Goal: Task Accomplishment & Management: Manage account settings

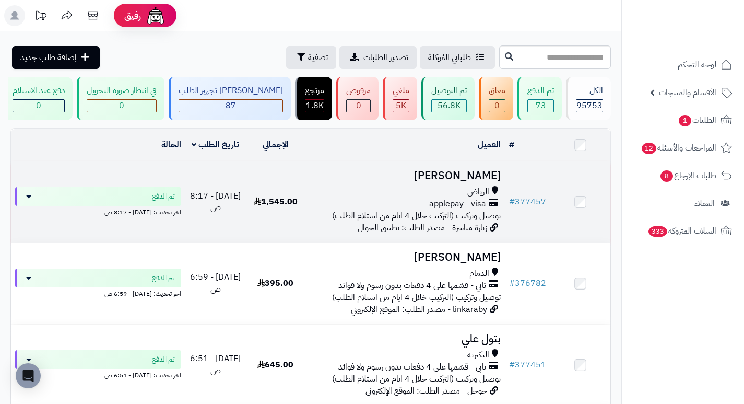
click at [464, 182] on h3 "[PERSON_NAME]" at bounding box center [405, 176] width 191 height 12
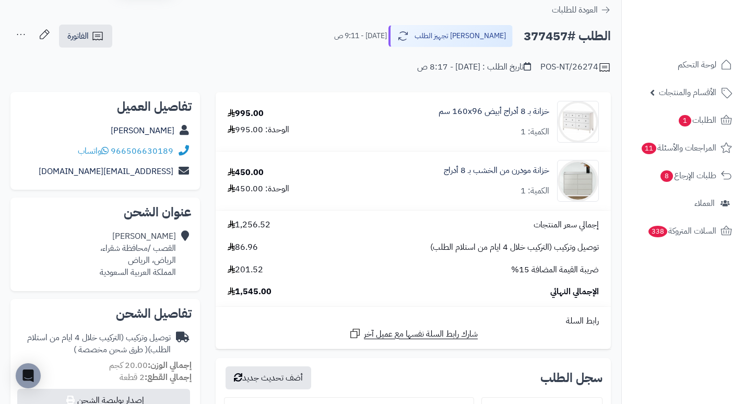
scroll to position [52, 0]
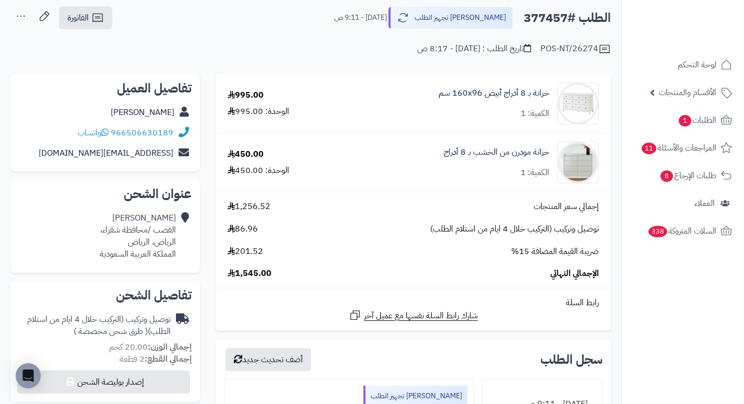
drag, startPoint x: 405, startPoint y: 139, endPoint x: 415, endPoint y: 141, distance: 10.7
click at [415, 142] on div "خزانة مودرن من الخشب بـ 8 أدراج الكمية: 1" at bounding box center [476, 163] width 262 height 42
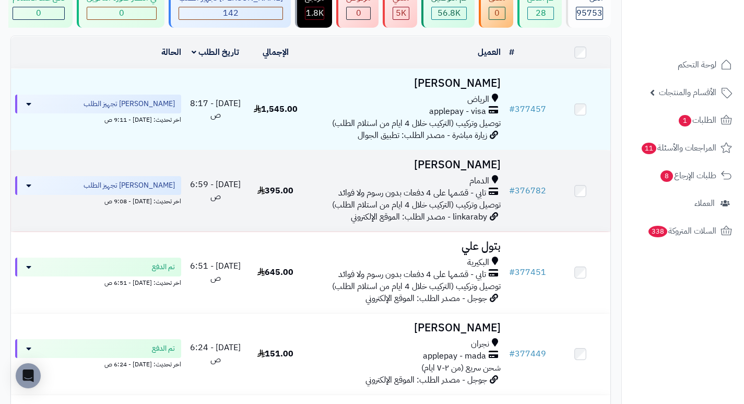
scroll to position [104, 0]
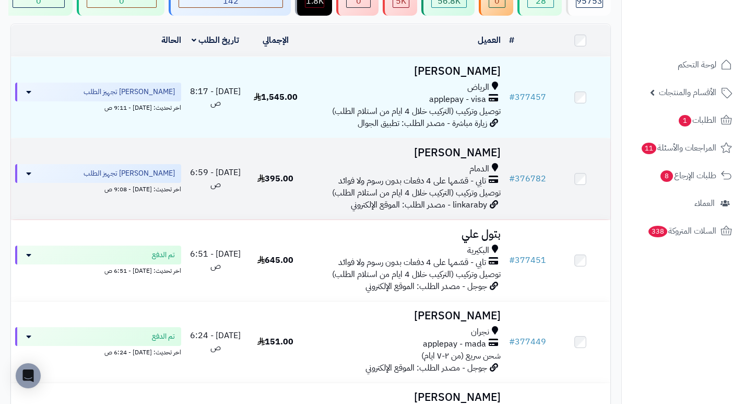
click at [473, 159] on h3 "[PERSON_NAME]" at bounding box center [405, 153] width 191 height 12
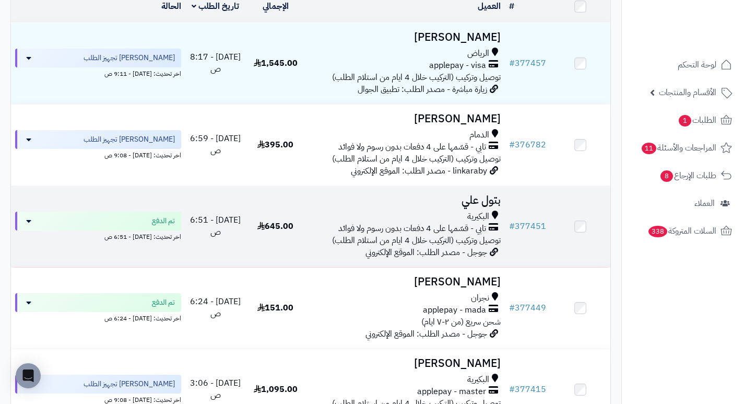
scroll to position [157, 0]
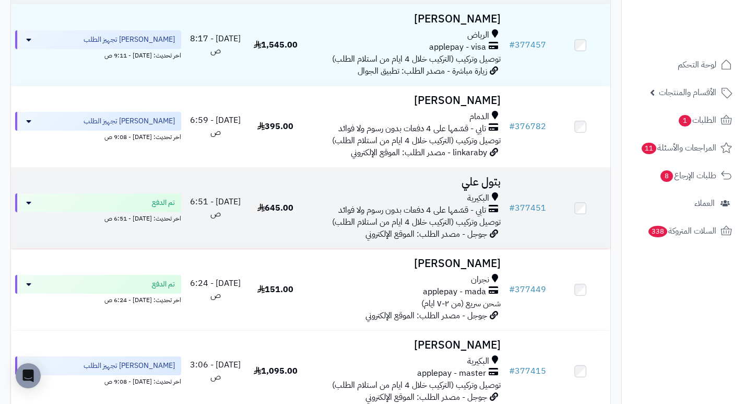
click at [491, 185] on h3 "بتول علي" at bounding box center [405, 182] width 191 height 12
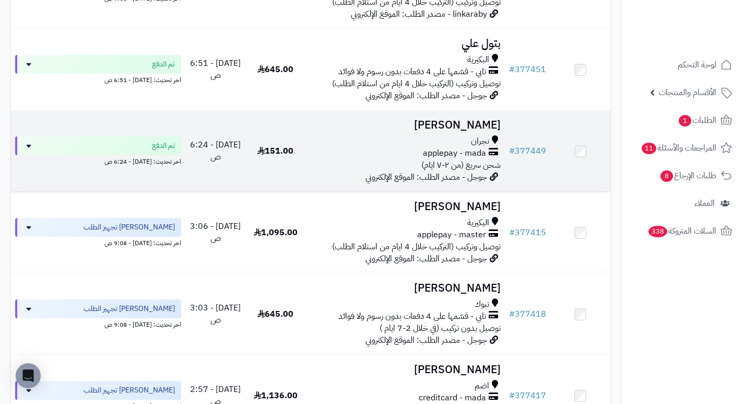
scroll to position [313, 0]
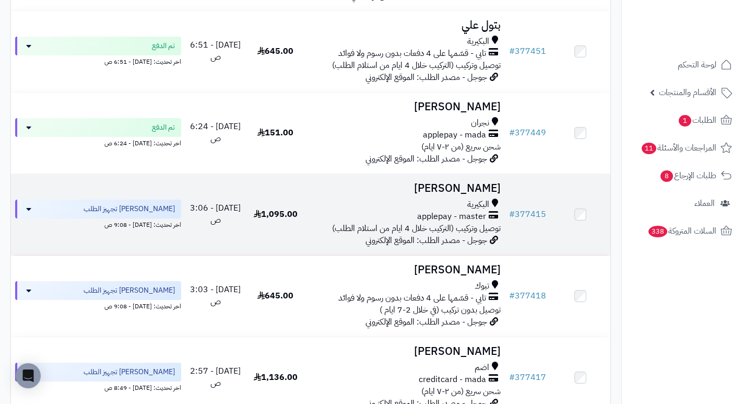
click at [490, 190] on h3 "[PERSON_NAME]" at bounding box center [405, 188] width 191 height 12
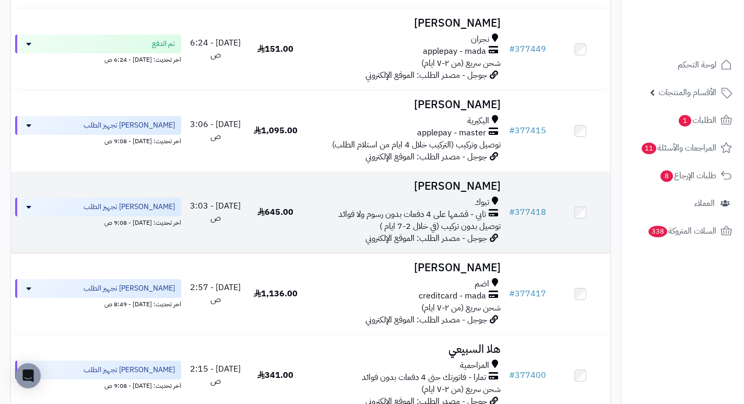
scroll to position [418, 0]
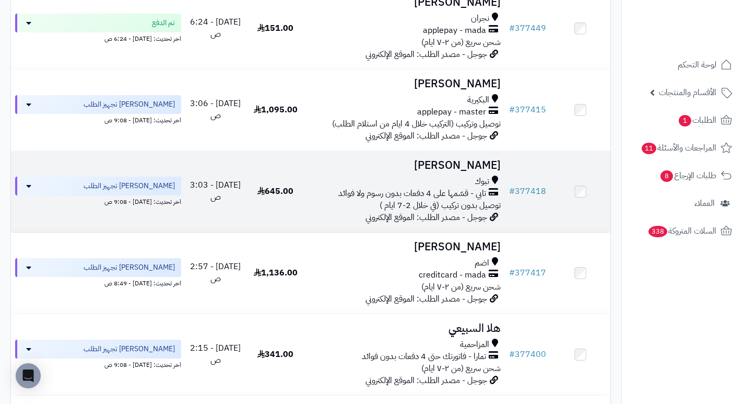
click at [491, 171] on h3 "Sultan Alhamami" at bounding box center [405, 165] width 191 height 12
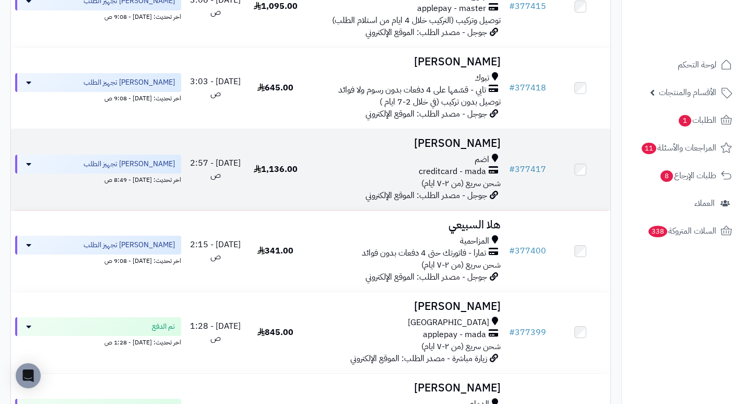
scroll to position [522, 0]
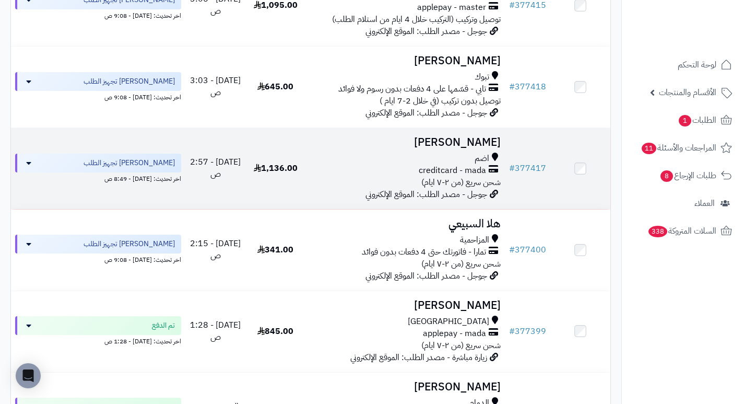
click at [491, 147] on h3 "Nora Almalki" at bounding box center [405, 142] width 191 height 12
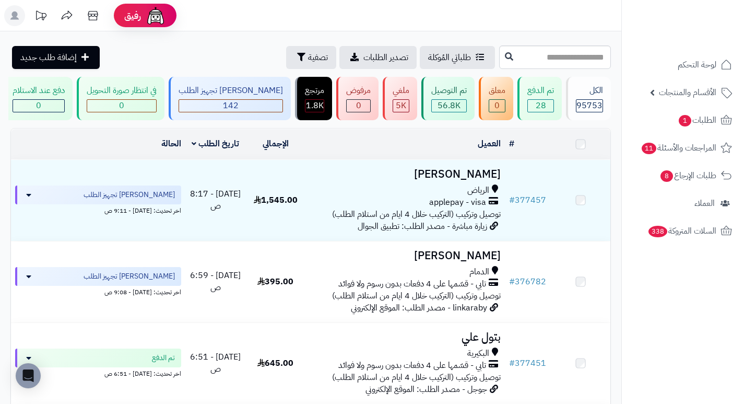
scroll to position [522, 0]
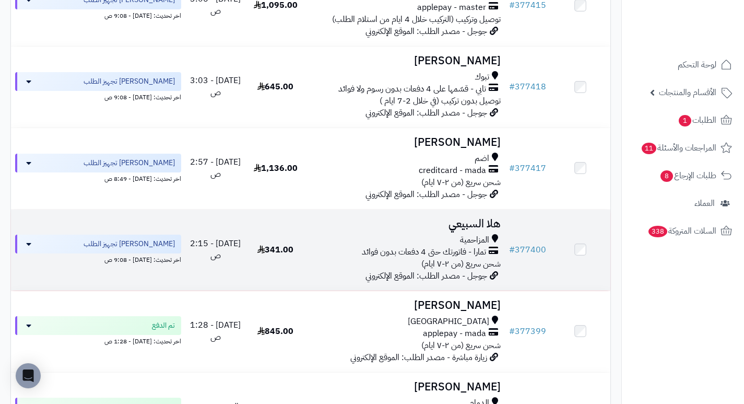
click at [491, 230] on h3 "هلا السبيعي" at bounding box center [405, 224] width 191 height 12
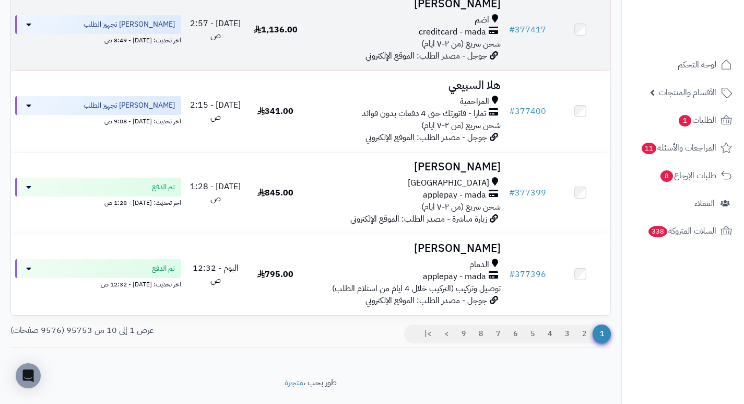
scroll to position [679, 0]
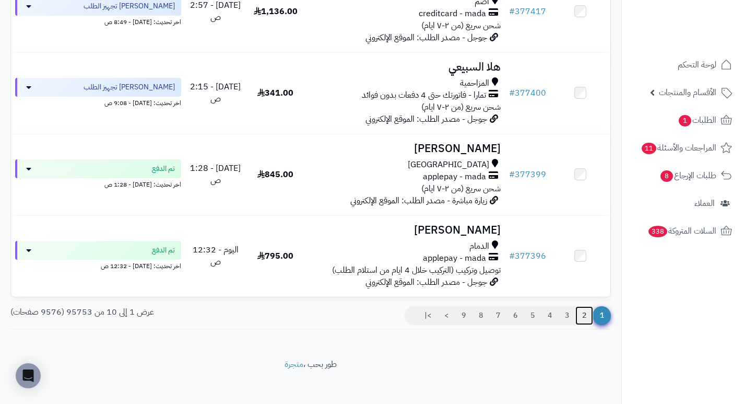
click at [586, 320] on link "2" at bounding box center [584, 315] width 18 height 19
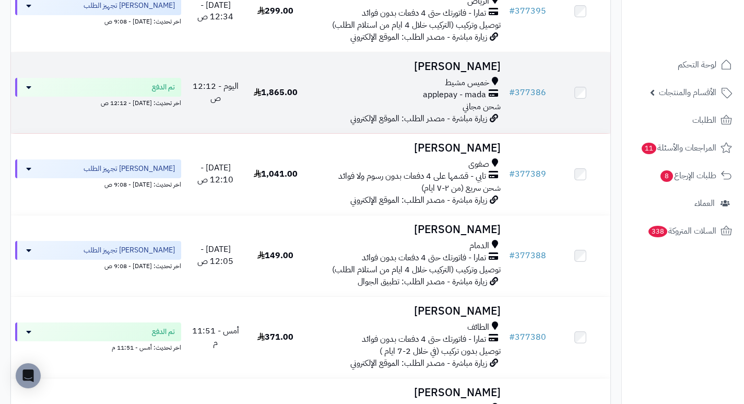
scroll to position [209, 0]
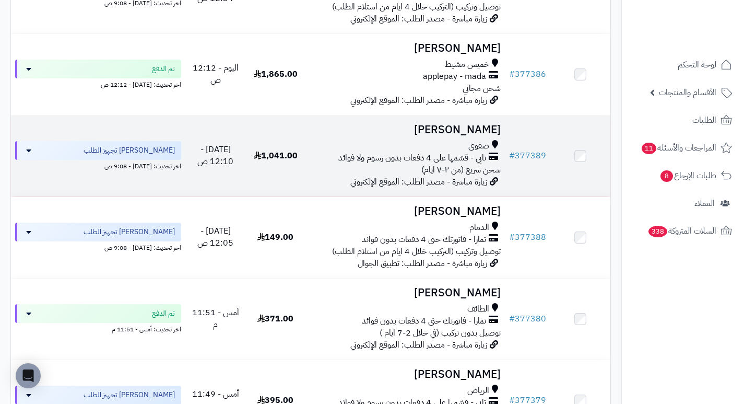
click at [469, 136] on h3 "Murtada Al Hasan" at bounding box center [405, 130] width 191 height 12
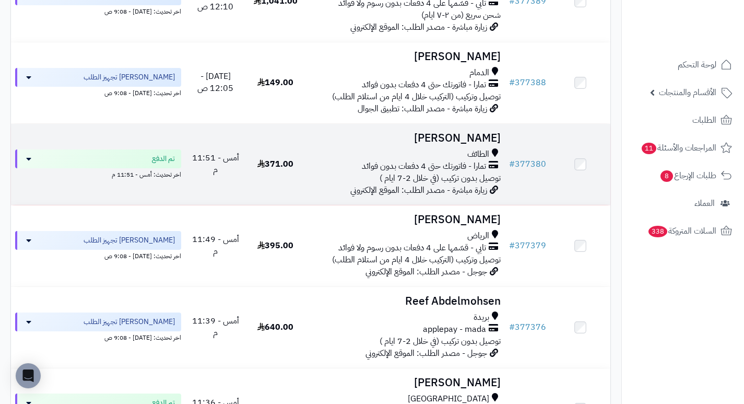
scroll to position [366, 0]
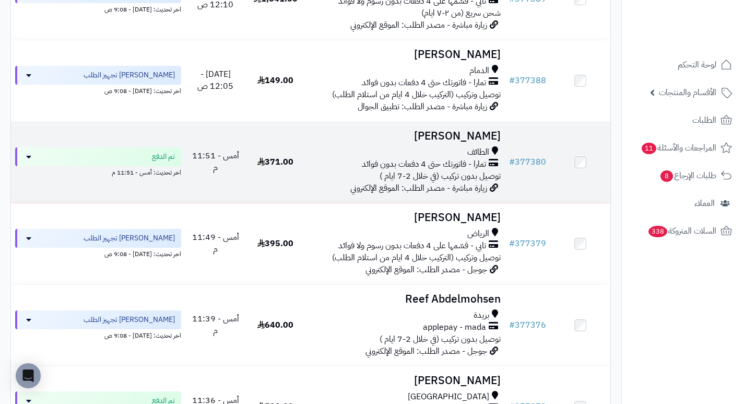
click at [494, 140] on h3 "[PERSON_NAME]" at bounding box center [405, 136] width 191 height 12
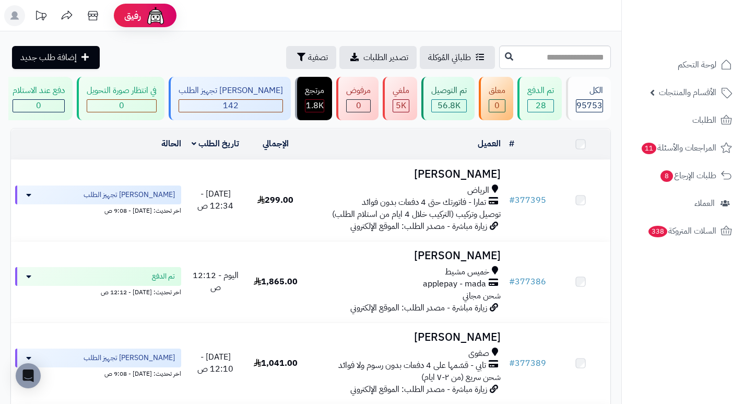
scroll to position [366, 0]
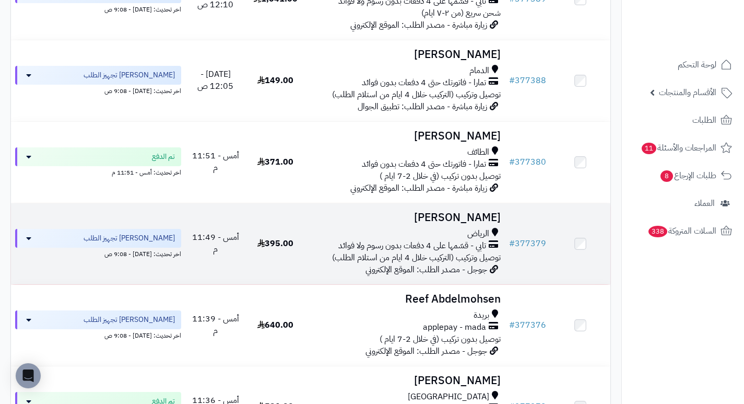
click at [475, 220] on h3 "[PERSON_NAME]" at bounding box center [405, 218] width 191 height 12
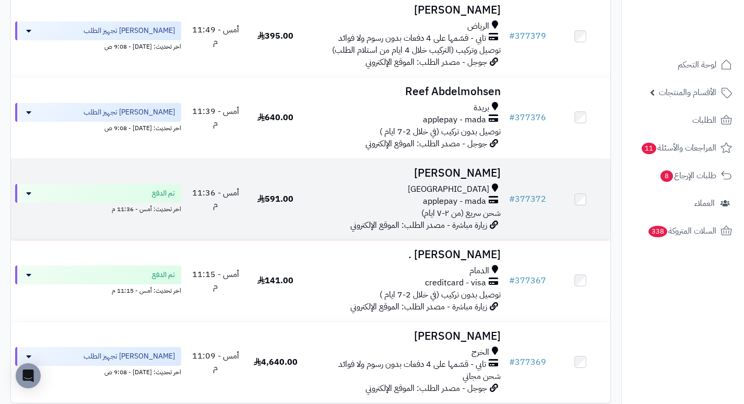
scroll to position [574, 0]
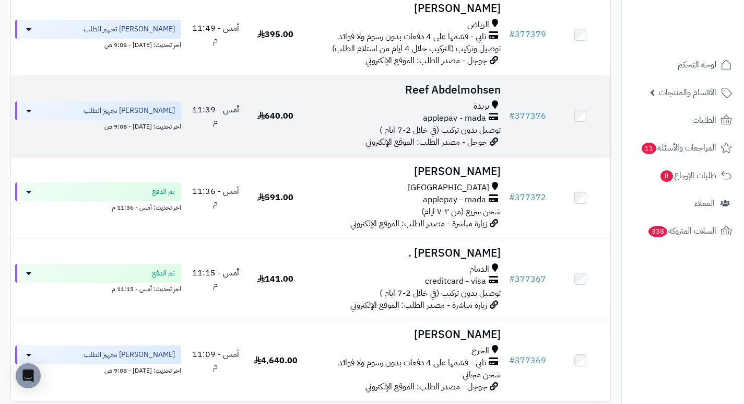
click at [447, 91] on h3 "Reef Abdelmohsen" at bounding box center [405, 90] width 191 height 12
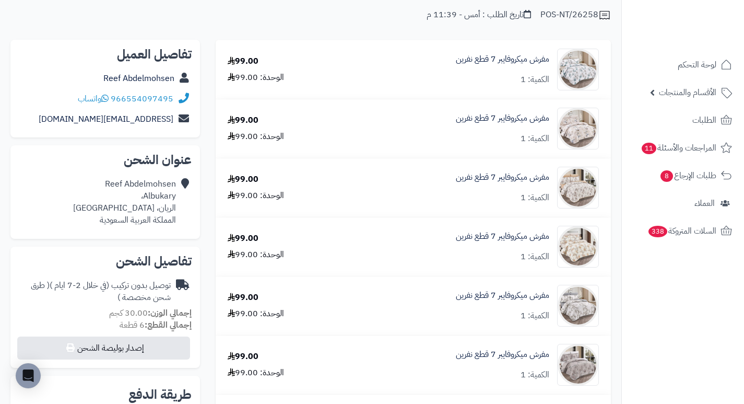
scroll to position [104, 0]
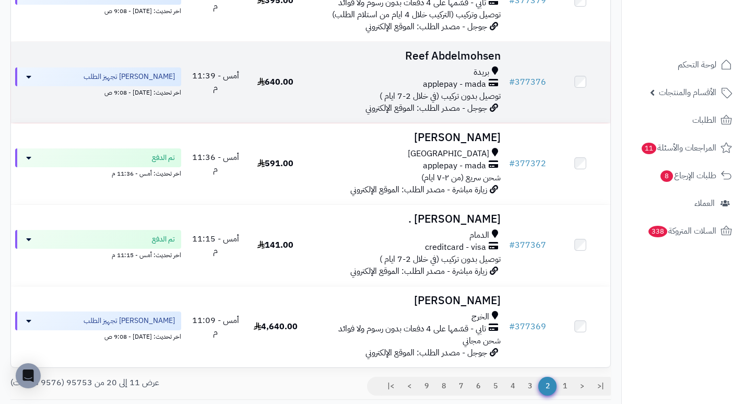
scroll to position [627, 0]
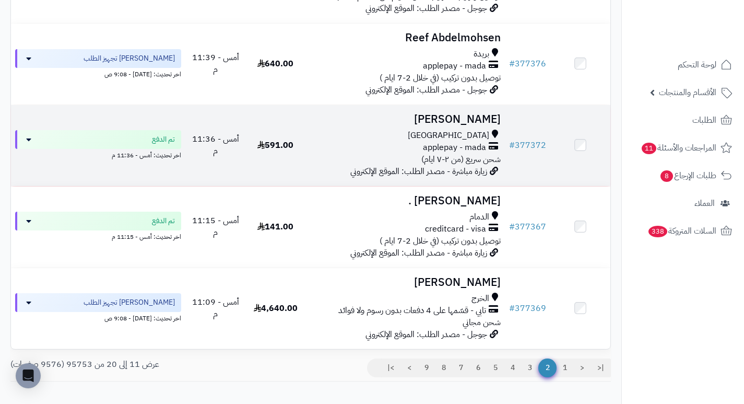
click at [497, 124] on h3 "[PERSON_NAME]" at bounding box center [405, 119] width 191 height 12
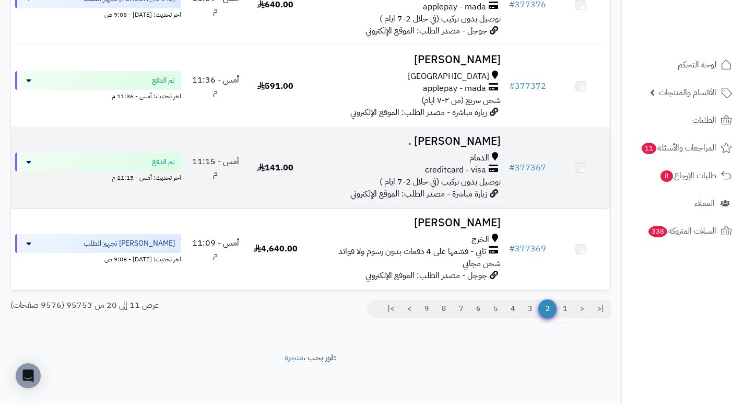
scroll to position [692, 0]
click at [489, 144] on h3 "Yousef ." at bounding box center [405, 142] width 191 height 12
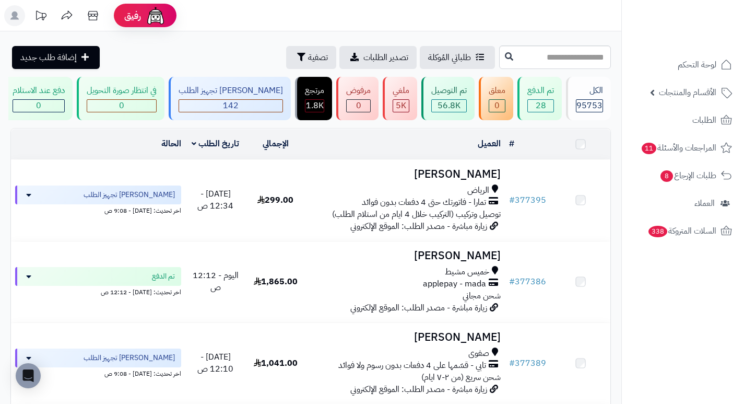
scroll to position [692, 0]
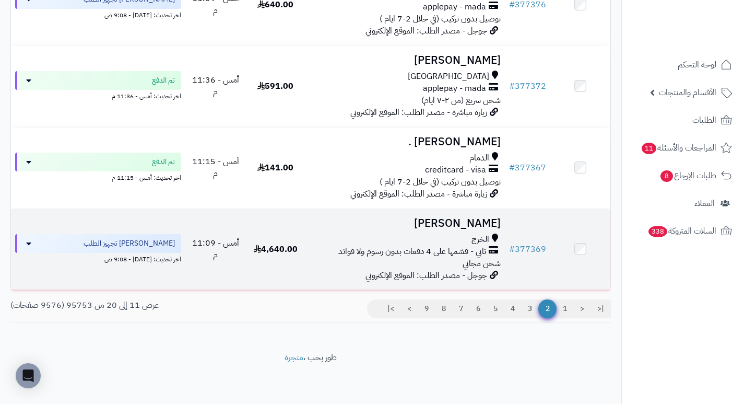
click at [481, 221] on h3 "سعد اليامي" at bounding box center [405, 223] width 191 height 12
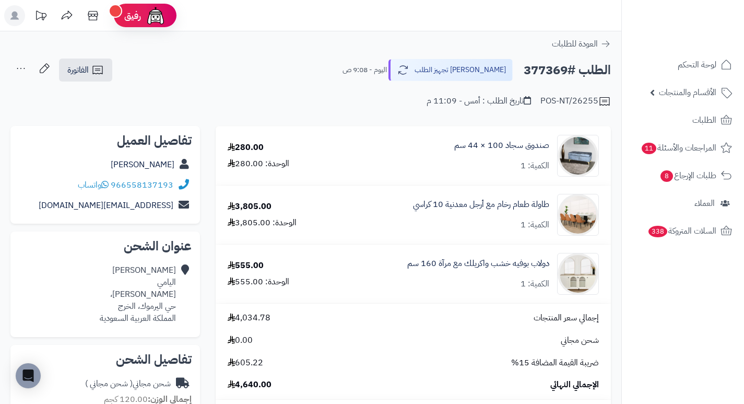
drag, startPoint x: 436, startPoint y: 136, endPoint x: 328, endPoint y: 147, distance: 107.6
click at [328, 147] on div "280.00 الوحدة: 280.00" at bounding box center [275, 156] width 111 height 28
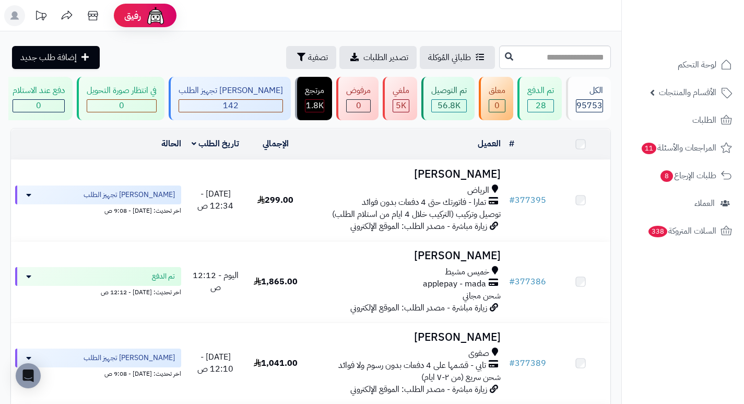
scroll to position [692, 0]
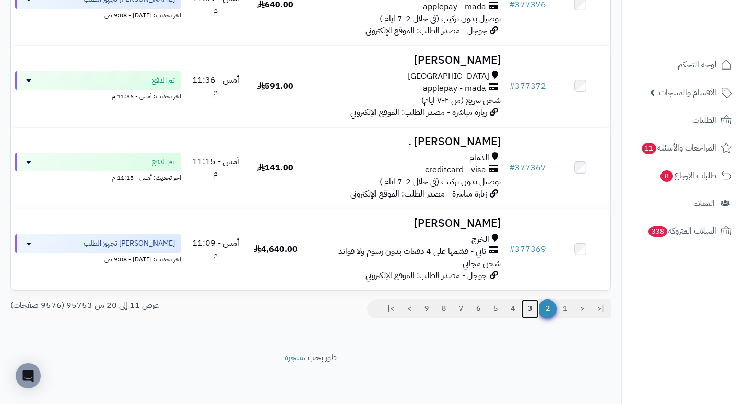
click at [530, 311] on link "3" at bounding box center [530, 308] width 18 height 19
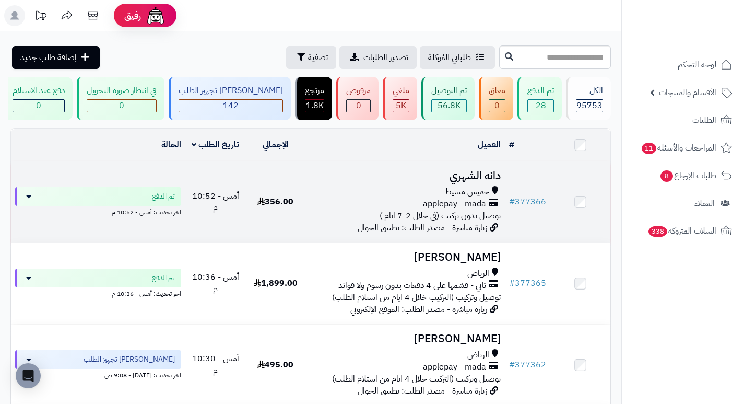
click at [469, 182] on h3 "دانه الشهري" at bounding box center [405, 176] width 191 height 12
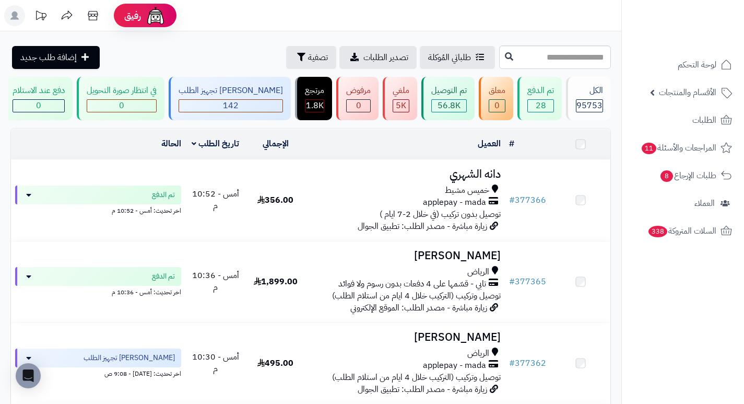
scroll to position [52, 0]
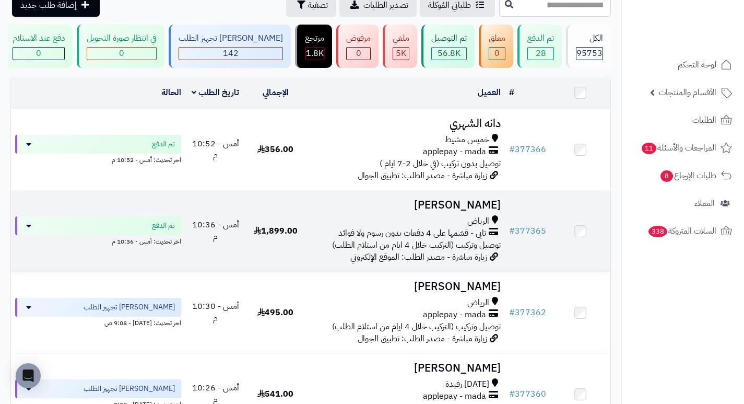
click at [479, 205] on h3 "[PERSON_NAME]" at bounding box center [405, 205] width 191 height 12
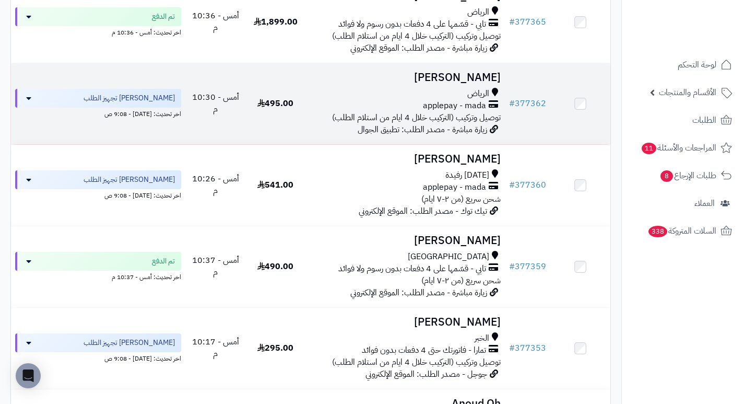
scroll to position [313, 0]
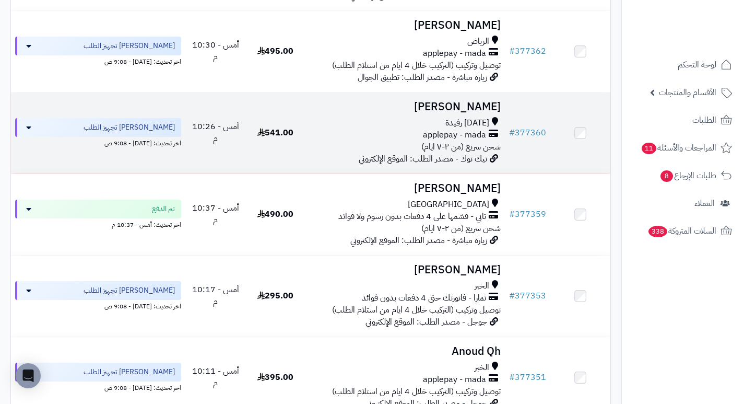
click at [464, 112] on h3 "[PERSON_NAME]" at bounding box center [405, 107] width 191 height 12
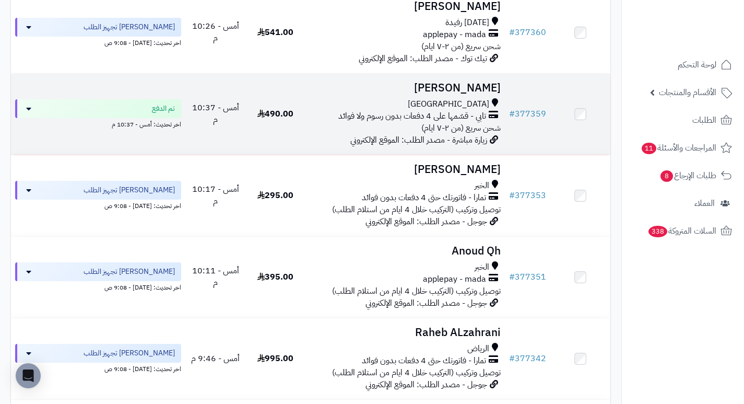
scroll to position [418, 0]
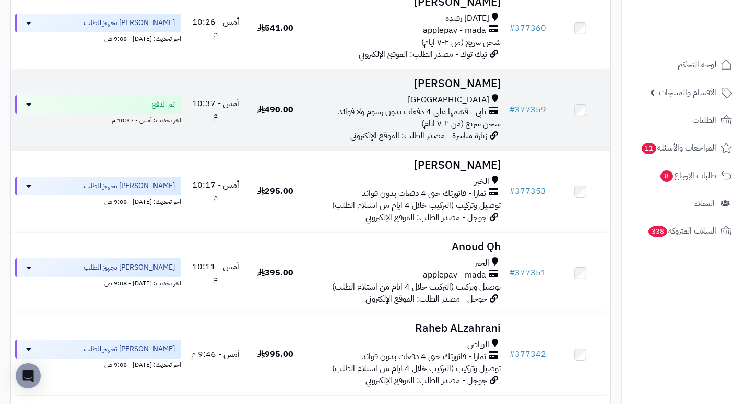
click at [475, 90] on h3 "[PERSON_NAME]" at bounding box center [405, 84] width 191 height 12
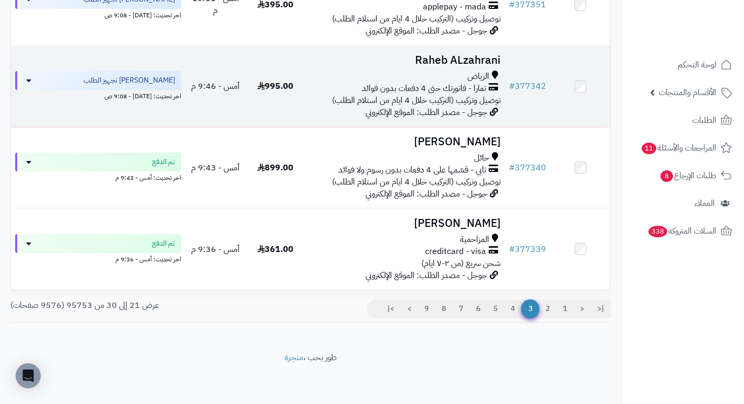
scroll to position [692, 0]
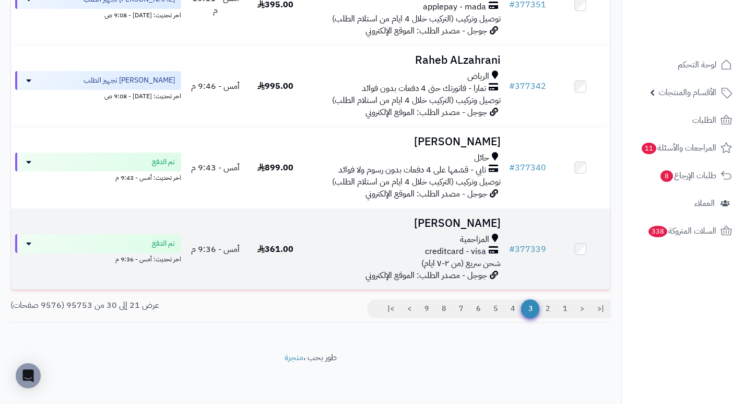
click at [462, 219] on h3 "[PERSON_NAME]" at bounding box center [405, 223] width 191 height 12
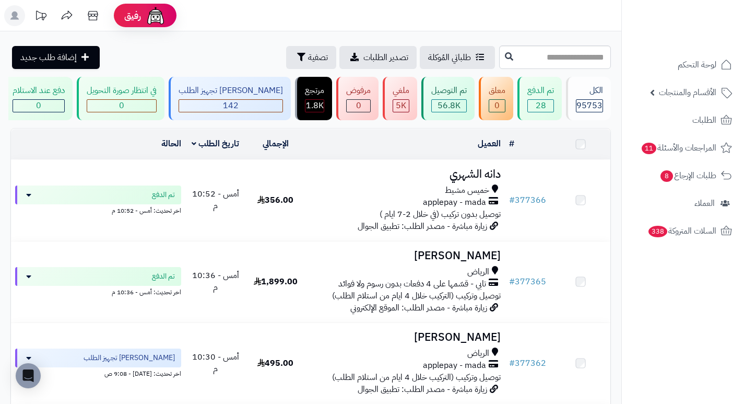
scroll to position [692, 0]
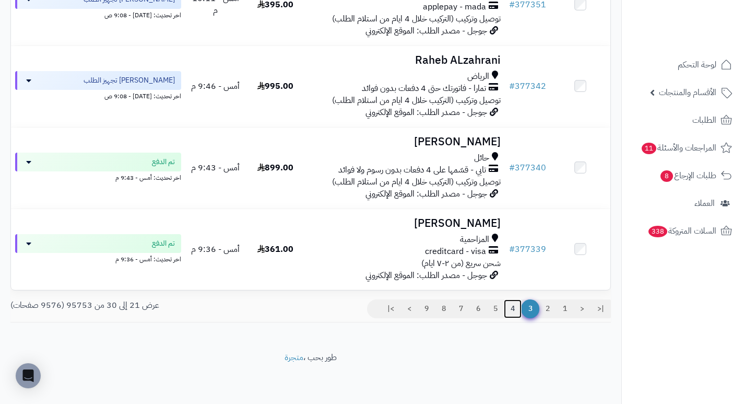
click at [512, 310] on link "4" at bounding box center [513, 308] width 18 height 19
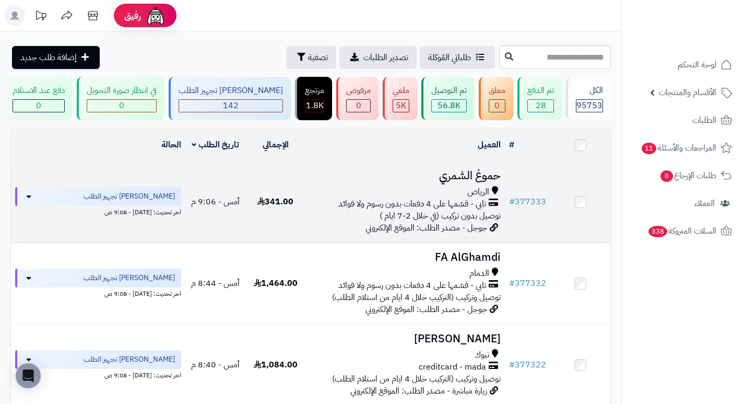
click at [484, 182] on h3 "حموغ الشمري" at bounding box center [405, 176] width 191 height 12
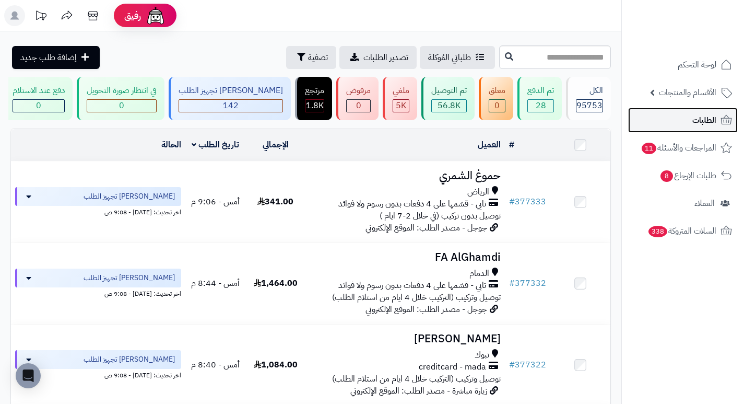
click at [696, 123] on span "الطلبات" at bounding box center [704, 120] width 24 height 15
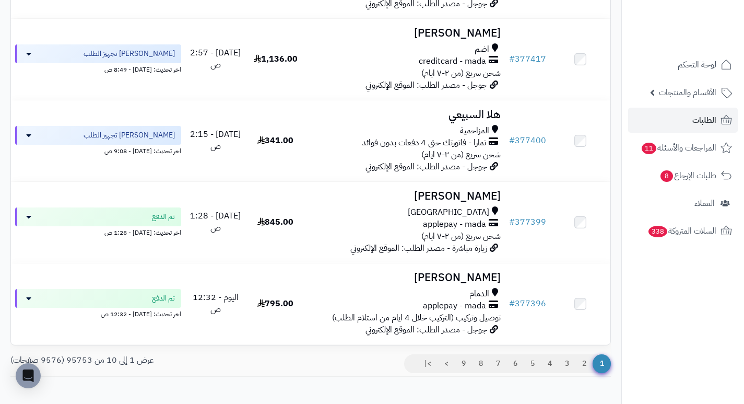
scroll to position [679, 0]
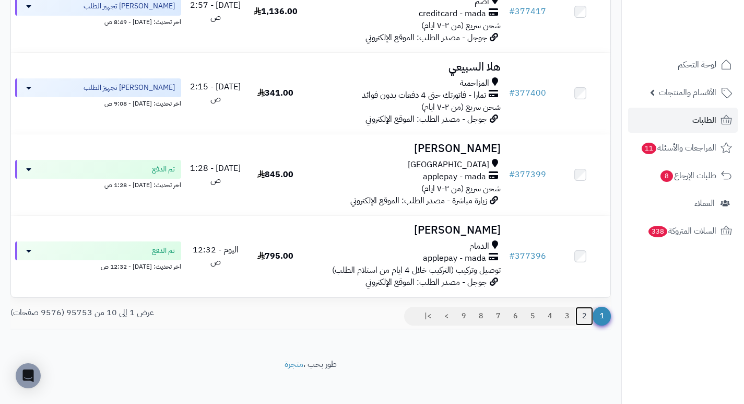
click at [582, 322] on link "2" at bounding box center [584, 316] width 18 height 19
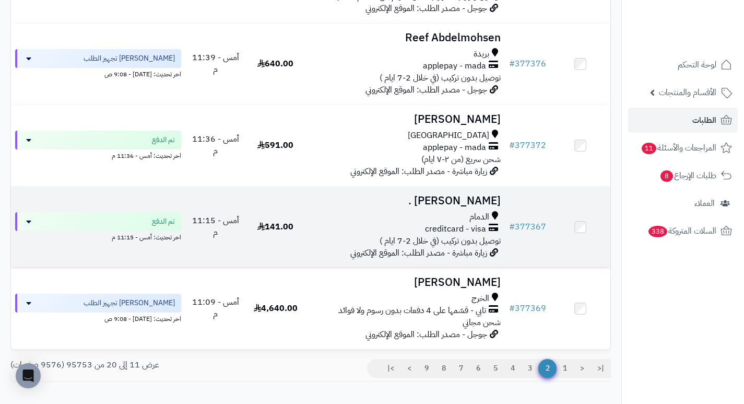
scroll to position [679, 0]
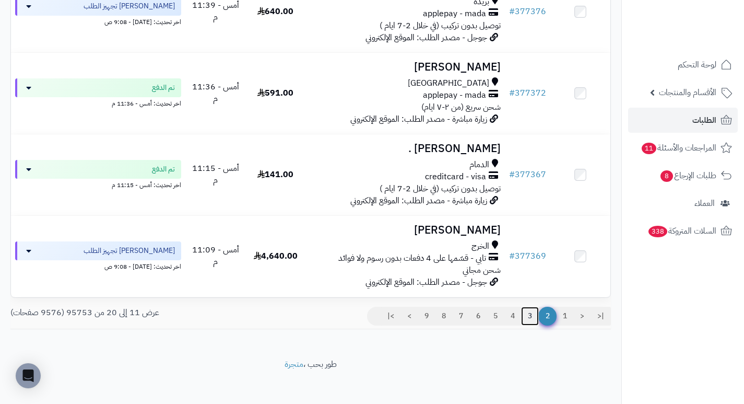
click at [530, 322] on link "3" at bounding box center [530, 316] width 18 height 19
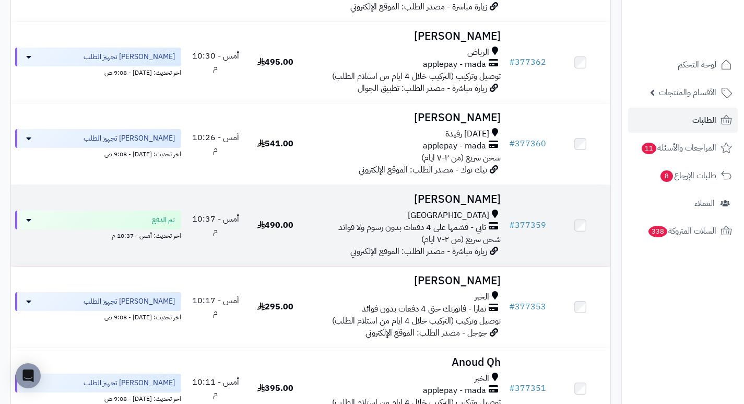
scroll to position [313, 0]
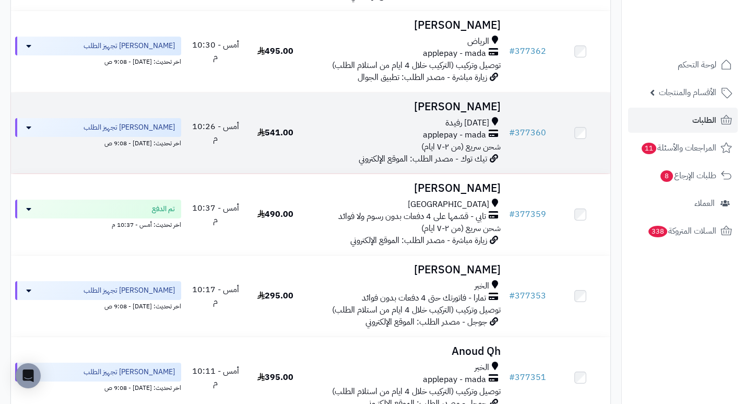
click at [466, 113] on h3 "نوره محمد" at bounding box center [405, 107] width 191 height 12
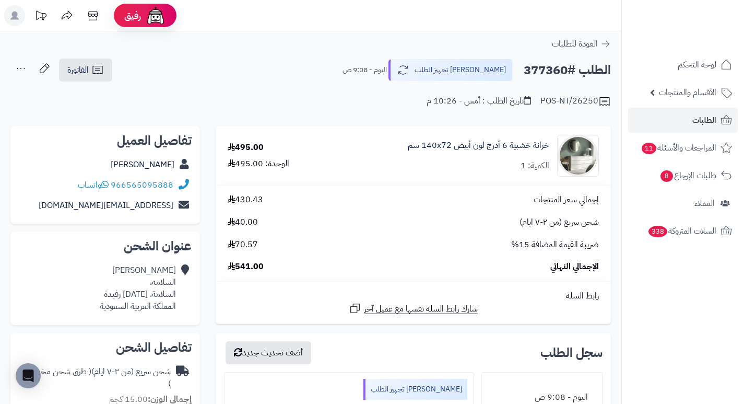
drag, startPoint x: 441, startPoint y: 166, endPoint x: 403, endPoint y: 175, distance: 39.1
click at [403, 175] on div "خزانة خشبية 6 أدرج لون أبيض 140x72 سم الكمية: 1" at bounding box center [470, 156] width 274 height 42
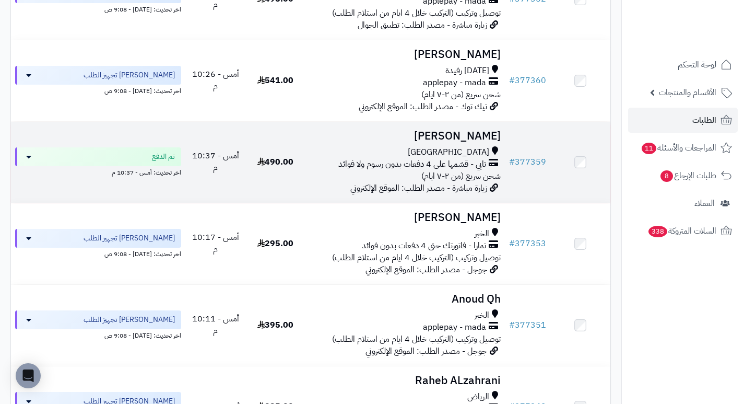
scroll to position [418, 0]
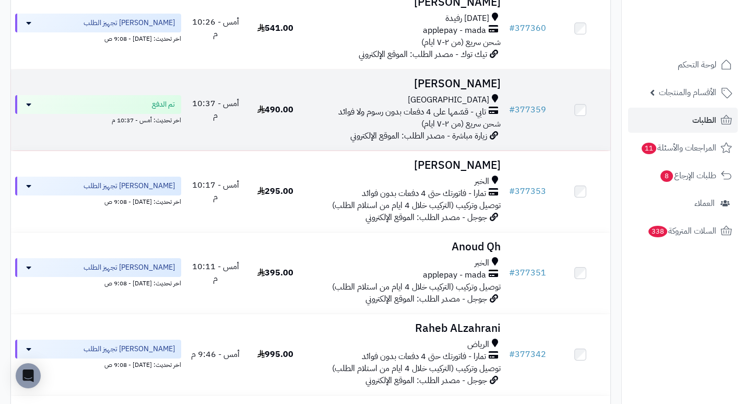
click at [481, 90] on h3 "[PERSON_NAME]" at bounding box center [405, 84] width 191 height 12
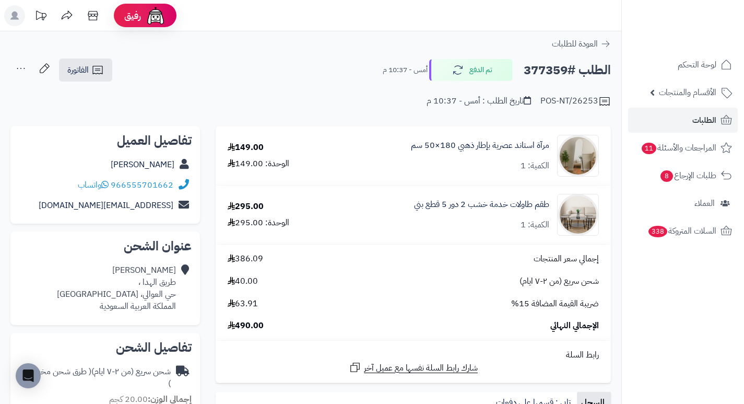
drag, startPoint x: 0, startPoint y: 0, endPoint x: 420, endPoint y: 116, distance: 436.2
drag, startPoint x: 420, startPoint y: 116, endPoint x: 337, endPoint y: 59, distance: 101.4
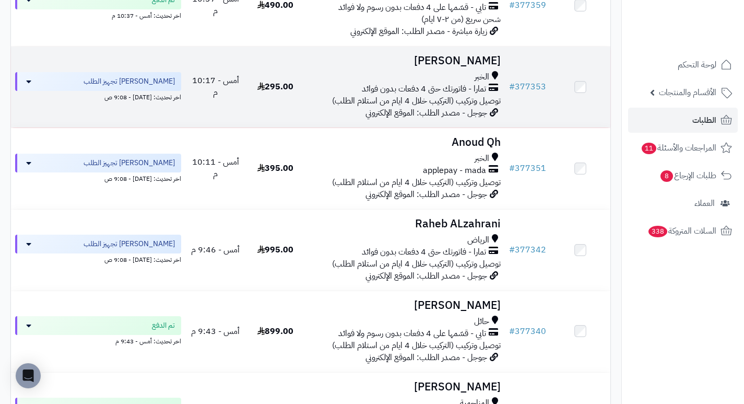
scroll to position [574, 0]
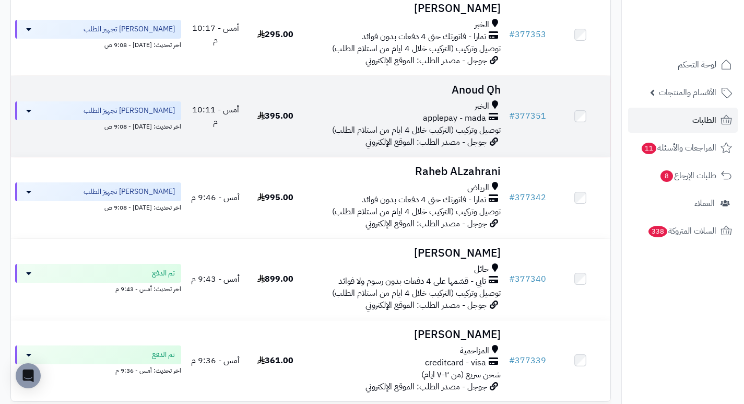
click at [485, 90] on h3 "Anoud Qh" at bounding box center [405, 90] width 191 height 12
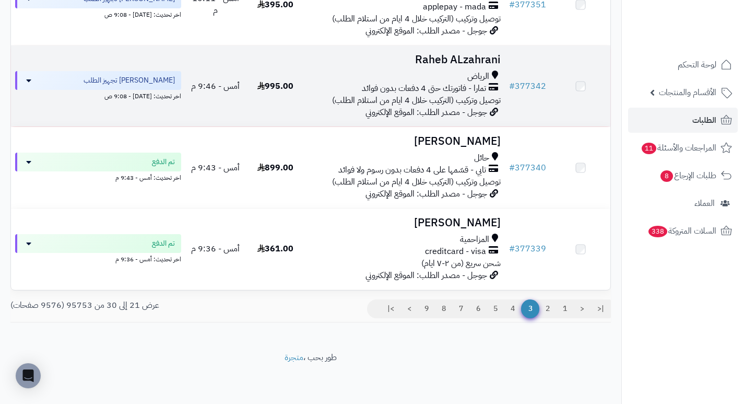
scroll to position [692, 0]
click at [481, 59] on h3 "Raheb ALzahrani" at bounding box center [405, 60] width 191 height 12
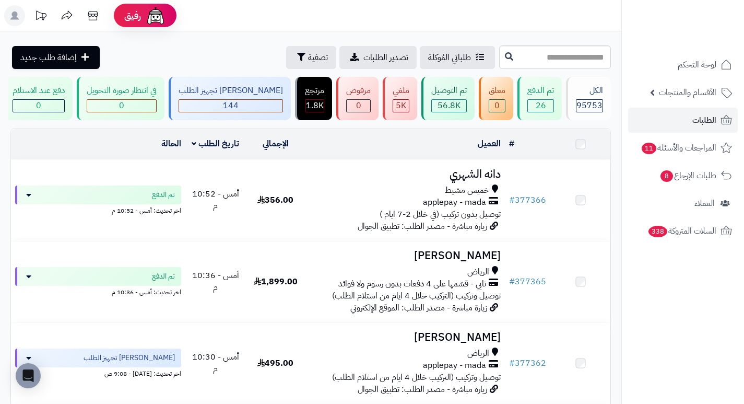
scroll to position [692, 0]
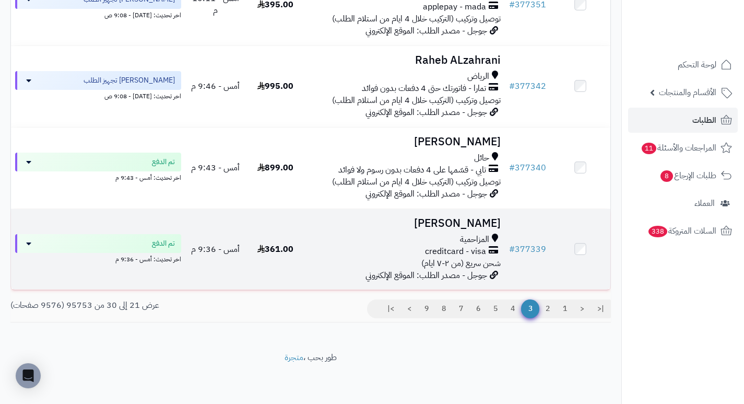
click at [483, 227] on h3 "ابراهيم محمد" at bounding box center [405, 223] width 191 height 12
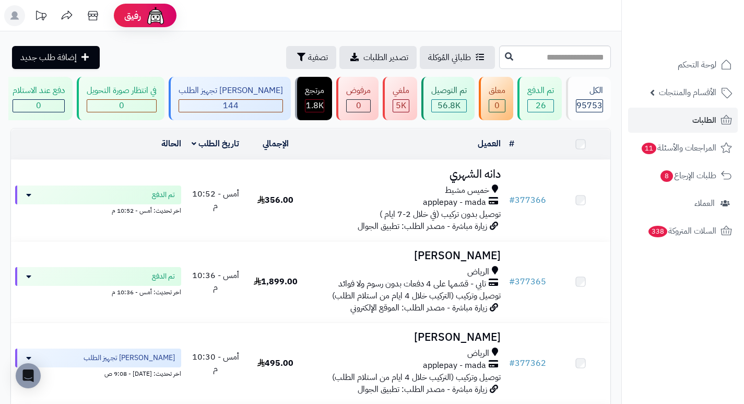
scroll to position [692, 0]
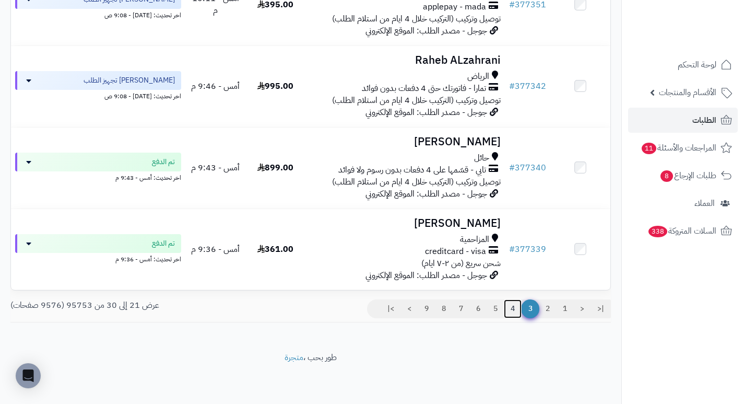
click at [511, 308] on link "4" at bounding box center [513, 308] width 18 height 19
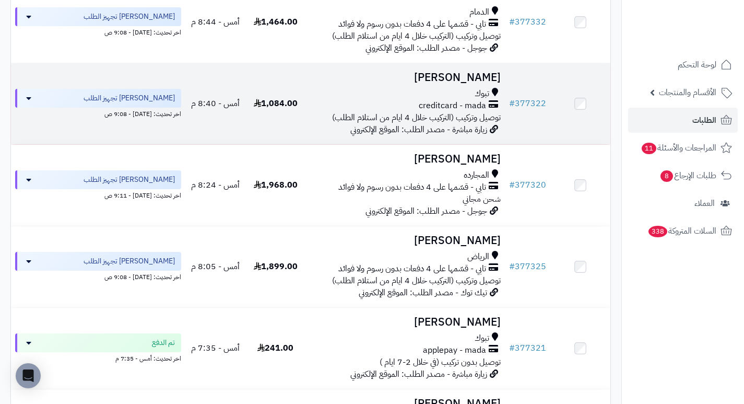
scroll to position [313, 0]
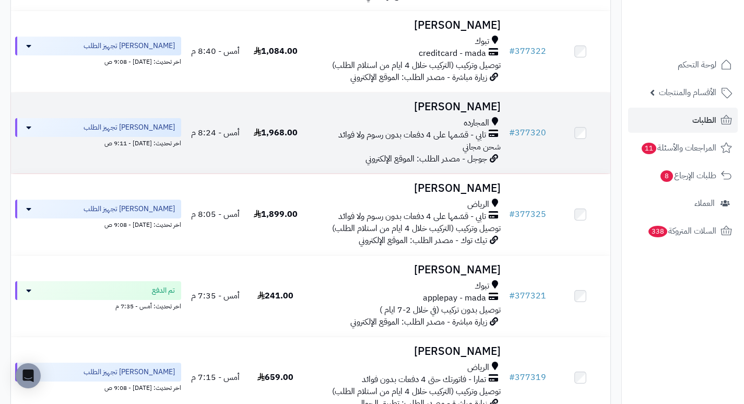
click at [475, 110] on h3 "[PERSON_NAME]" at bounding box center [405, 107] width 191 height 12
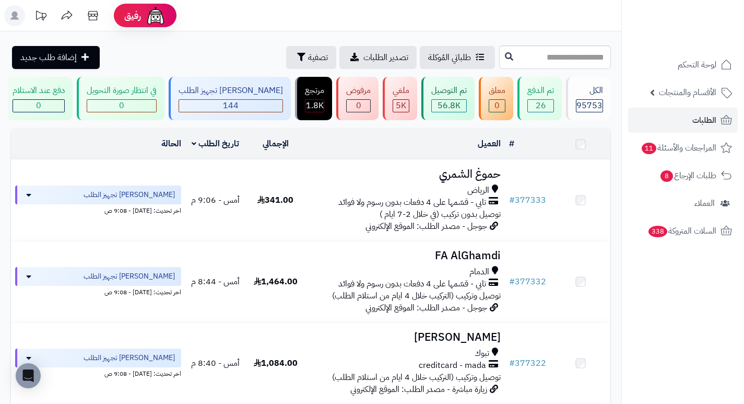
scroll to position [313, 0]
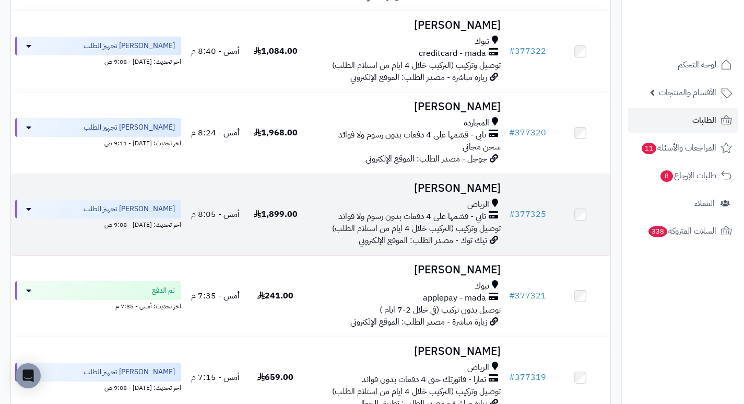
click at [463, 191] on h3 "Fahdah Ali" at bounding box center [405, 188] width 191 height 12
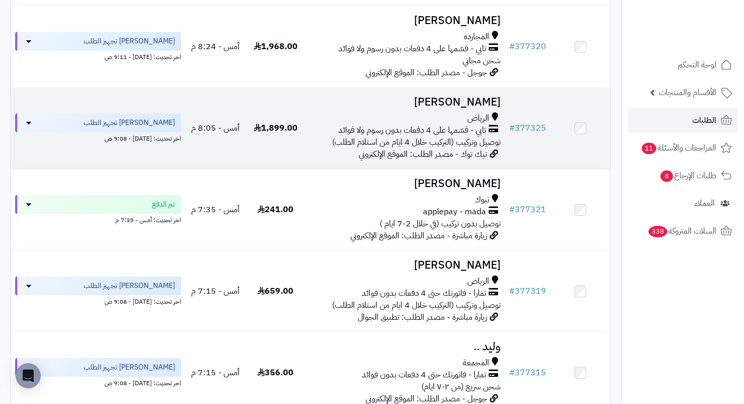
scroll to position [418, 0]
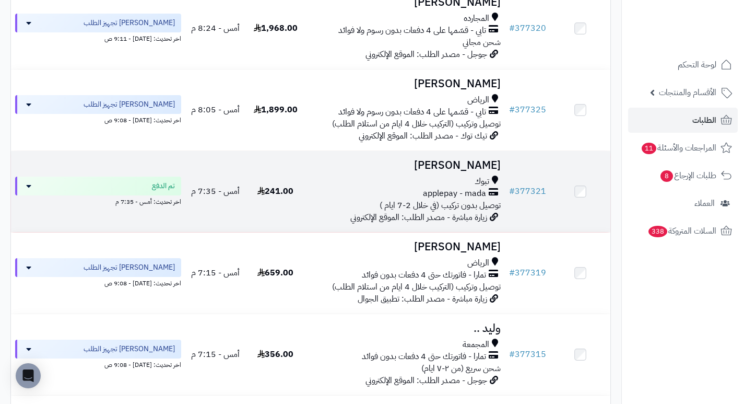
click at [456, 171] on h3 "احمد العطوي" at bounding box center [405, 165] width 191 height 12
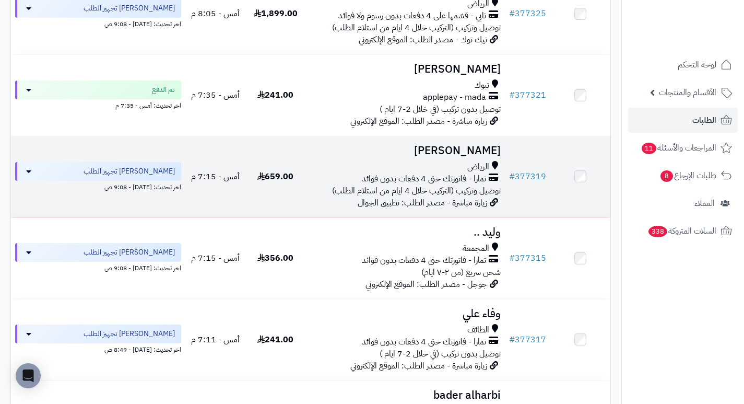
scroll to position [522, 0]
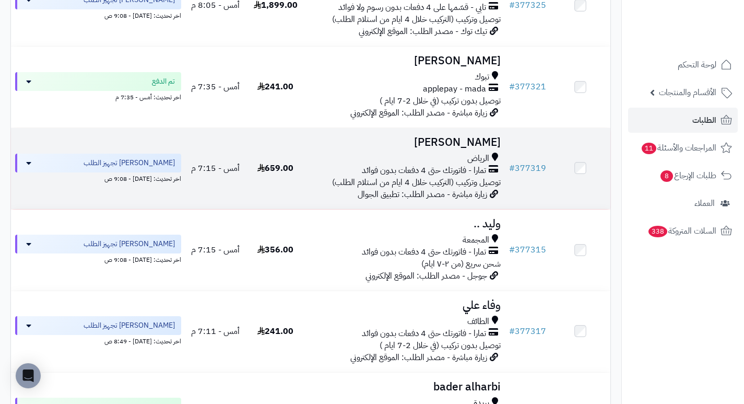
click at [469, 148] on h3 "[PERSON_NAME]" at bounding box center [405, 142] width 191 height 12
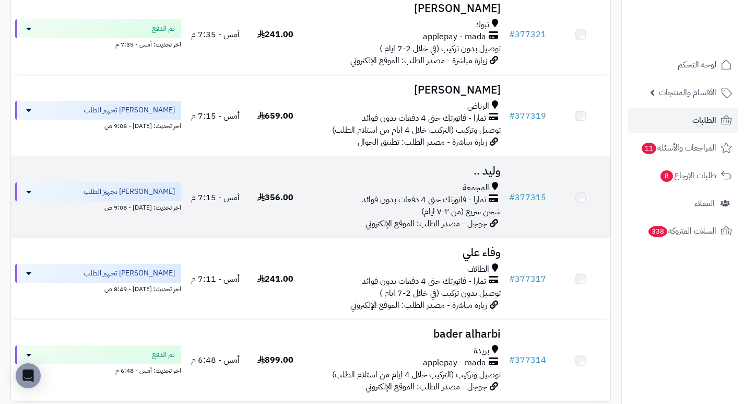
scroll to position [627, 0]
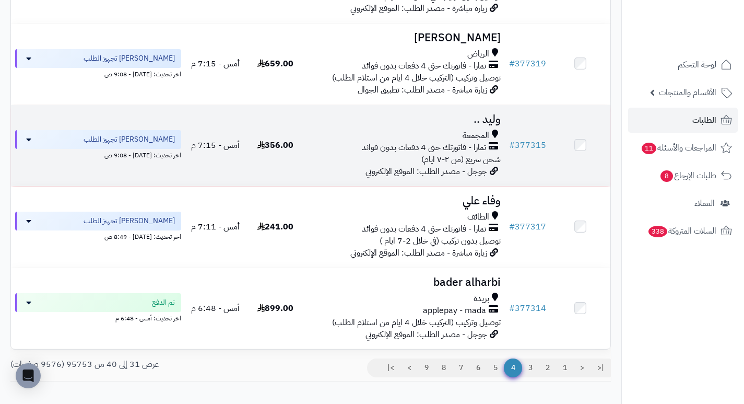
click at [489, 123] on h3 "وليد .." at bounding box center [405, 119] width 191 height 12
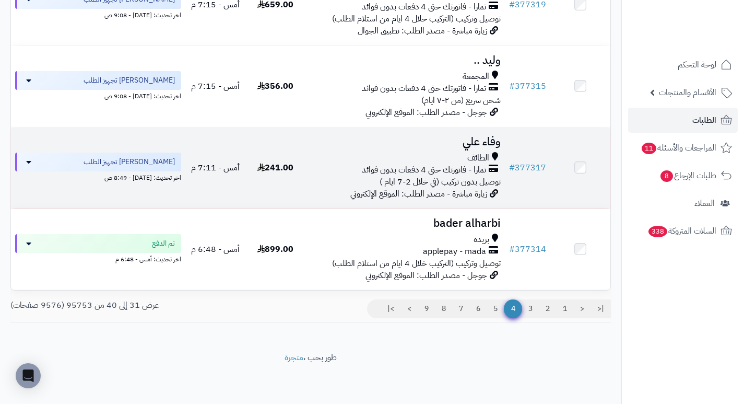
scroll to position [692, 0]
click at [484, 143] on h3 "وفاء علي" at bounding box center [405, 142] width 191 height 12
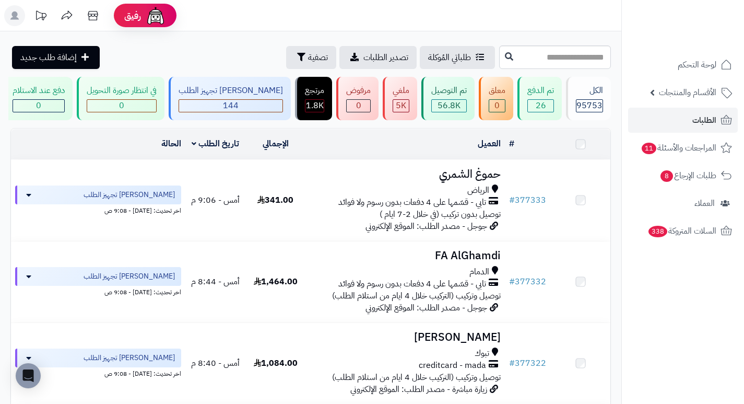
scroll to position [692, 0]
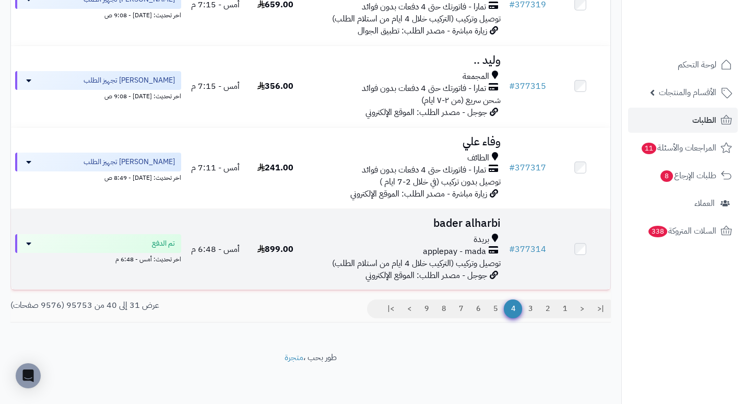
click at [454, 224] on h3 "bader alharbi" at bounding box center [405, 223] width 191 height 12
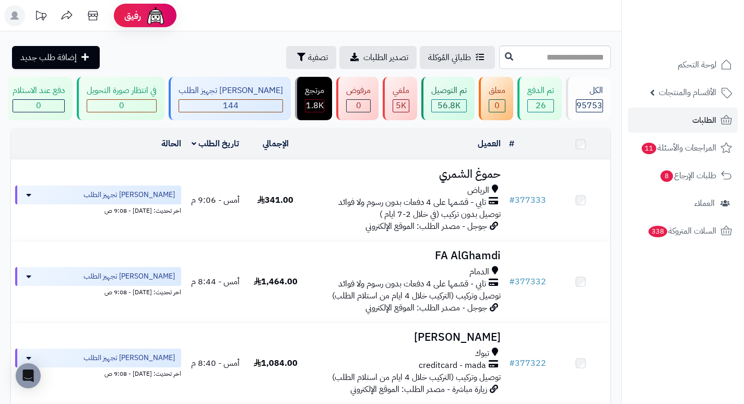
scroll to position [692, 0]
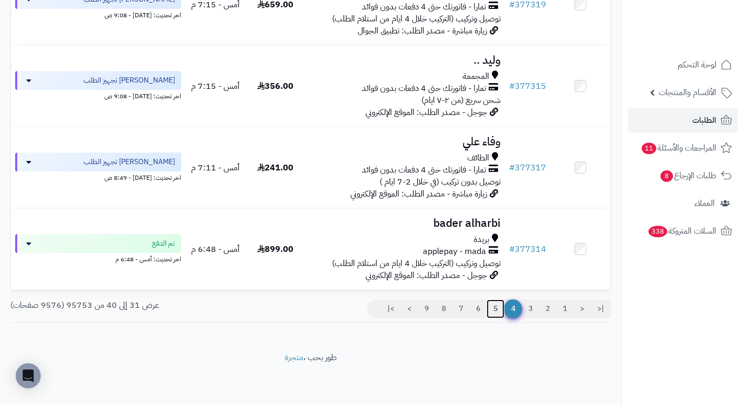
click at [496, 305] on link "5" at bounding box center [496, 308] width 18 height 19
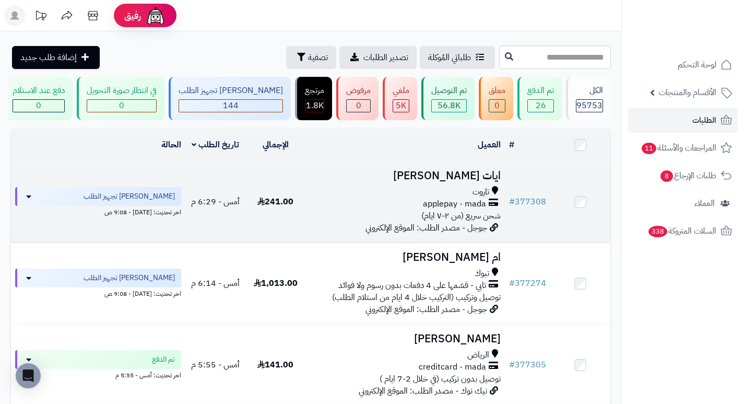
click at [481, 178] on h3 "ايات العبندي" at bounding box center [405, 176] width 191 height 12
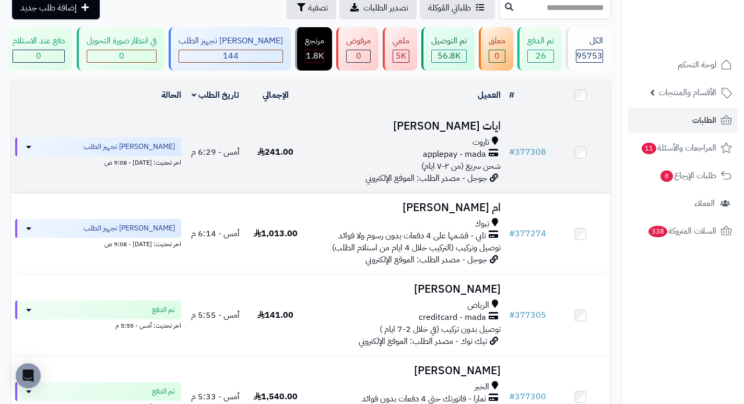
scroll to position [52, 0]
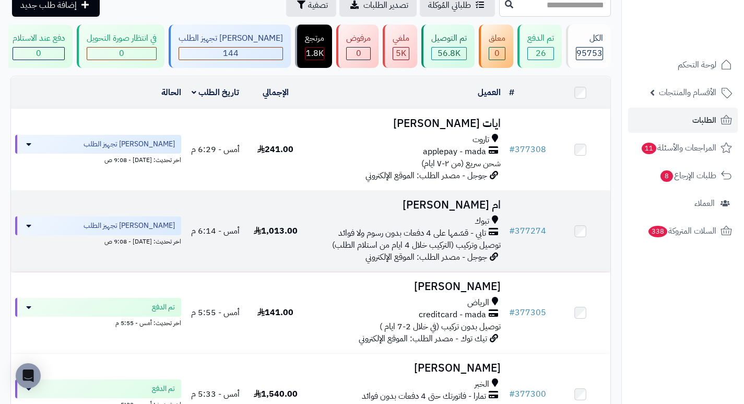
click at [498, 211] on h3 "ام [PERSON_NAME]" at bounding box center [405, 205] width 191 height 12
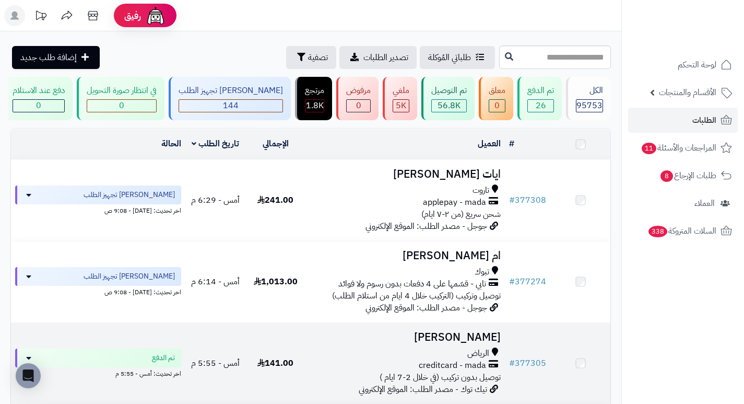
scroll to position [157, 0]
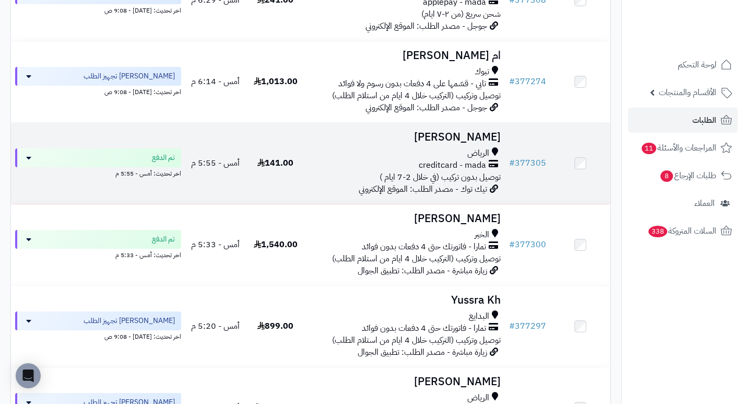
scroll to position [220, 0]
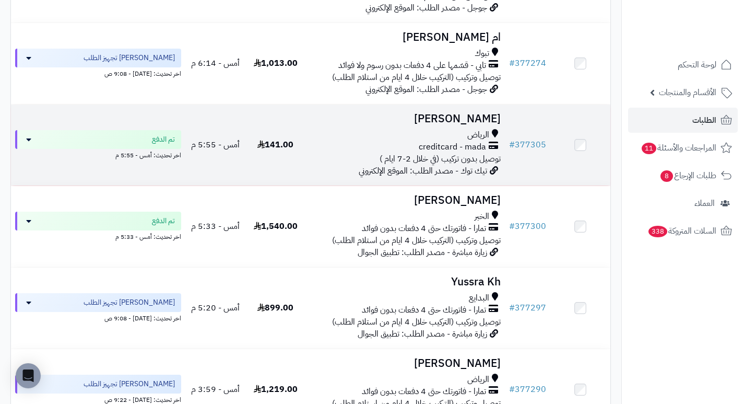
click at [463, 125] on h3 "Mohammed ALOTEBI" at bounding box center [405, 119] width 191 height 12
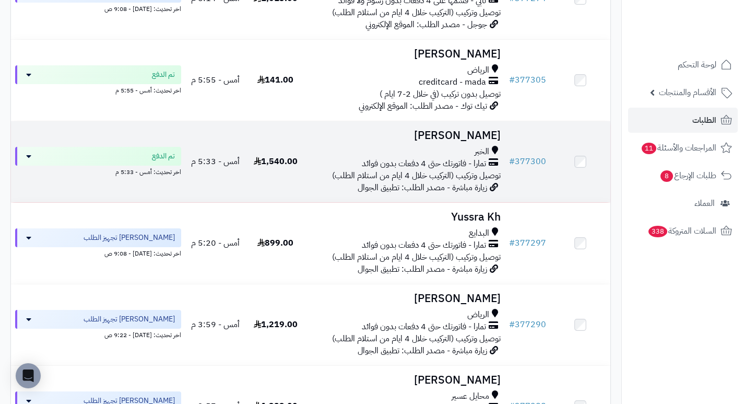
scroll to position [324, 0]
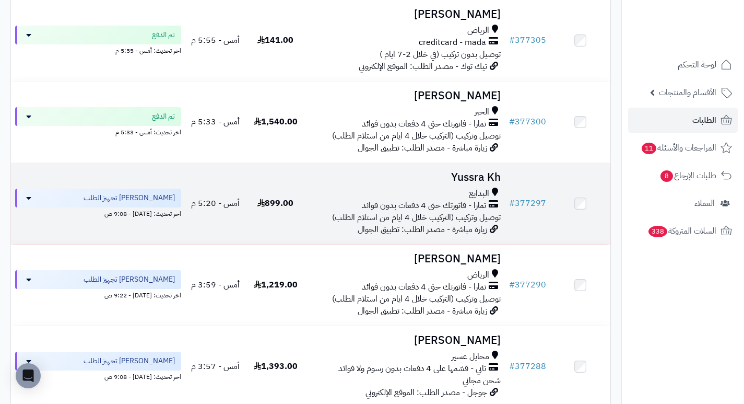
click at [489, 182] on h3 "Yussra Kh" at bounding box center [405, 177] width 191 height 12
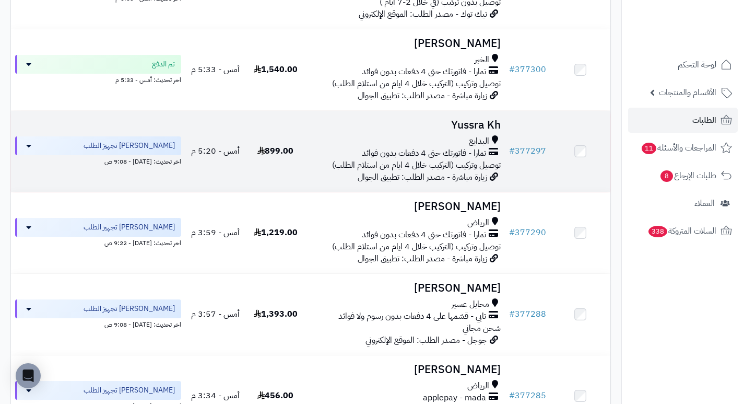
scroll to position [429, 0]
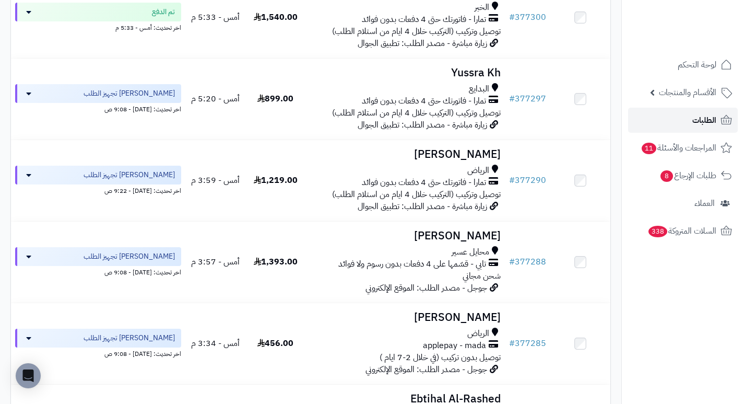
click at [706, 120] on span "الطلبات" at bounding box center [704, 120] width 24 height 15
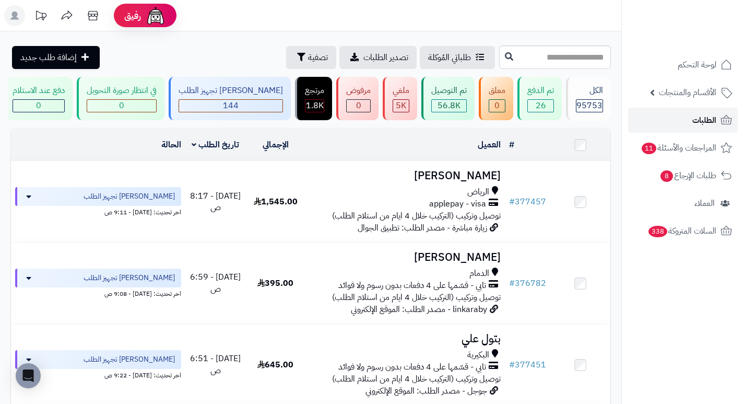
click at [673, 125] on link "الطلبات" at bounding box center [683, 120] width 110 height 25
click at [699, 123] on span "الطلبات" at bounding box center [704, 120] width 24 height 15
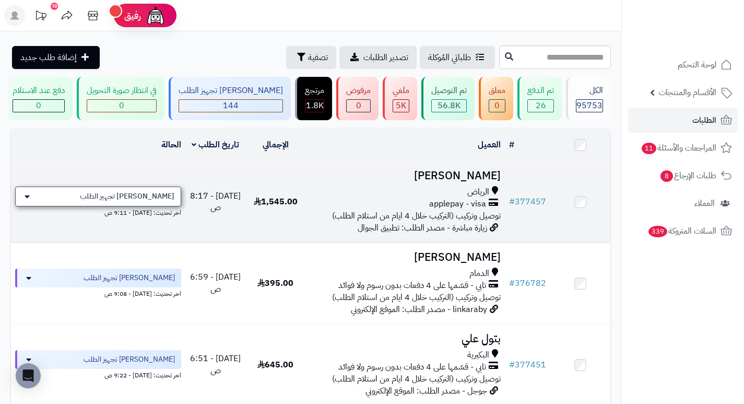
click at [29, 201] on icon at bounding box center [27, 196] width 5 height 8
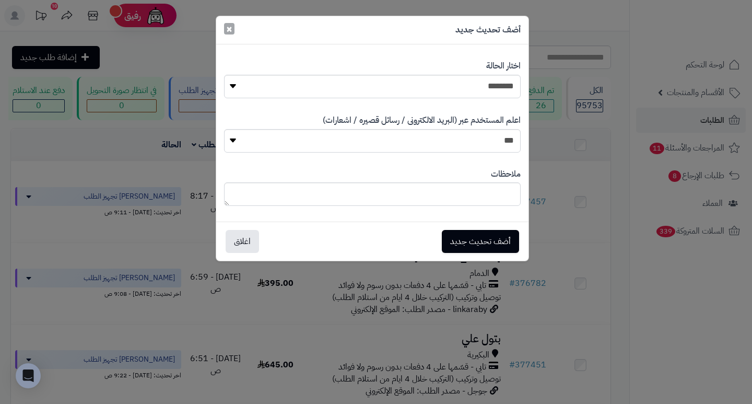
click at [229, 30] on span "×" at bounding box center [229, 29] width 6 height 16
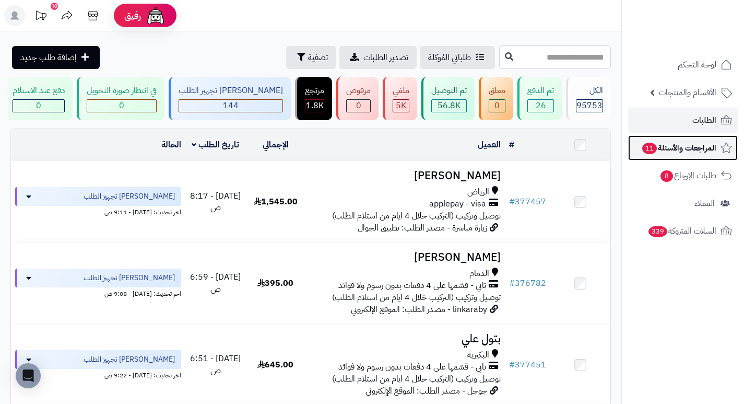
click at [682, 146] on span "المراجعات والأسئلة 11" at bounding box center [678, 147] width 75 height 15
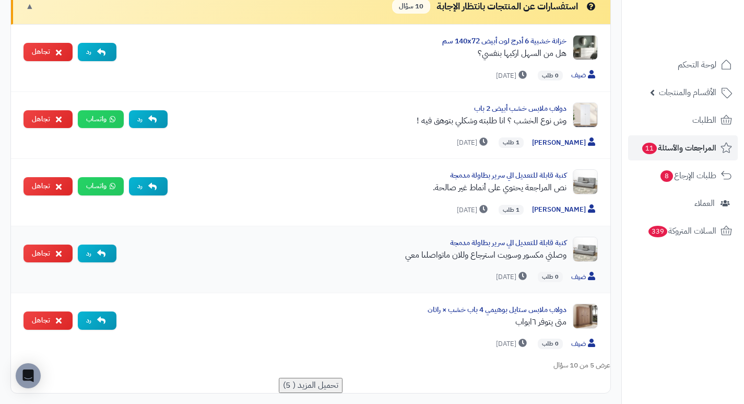
scroll to position [418, 0]
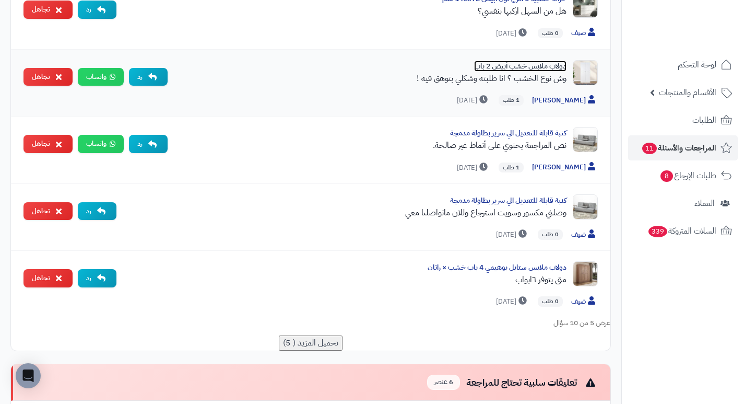
click at [530, 72] on link "دولاب ملابس خشب أبيض 2 باب" at bounding box center [520, 66] width 92 height 11
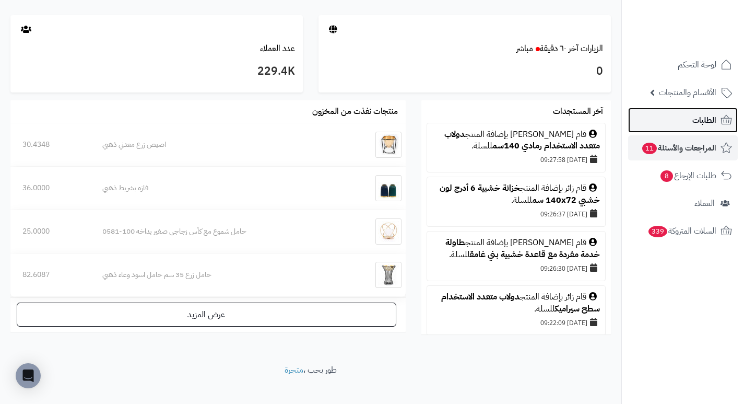
click at [698, 125] on span "الطلبات" at bounding box center [704, 120] width 24 height 15
